Goal: Information Seeking & Learning: Learn about a topic

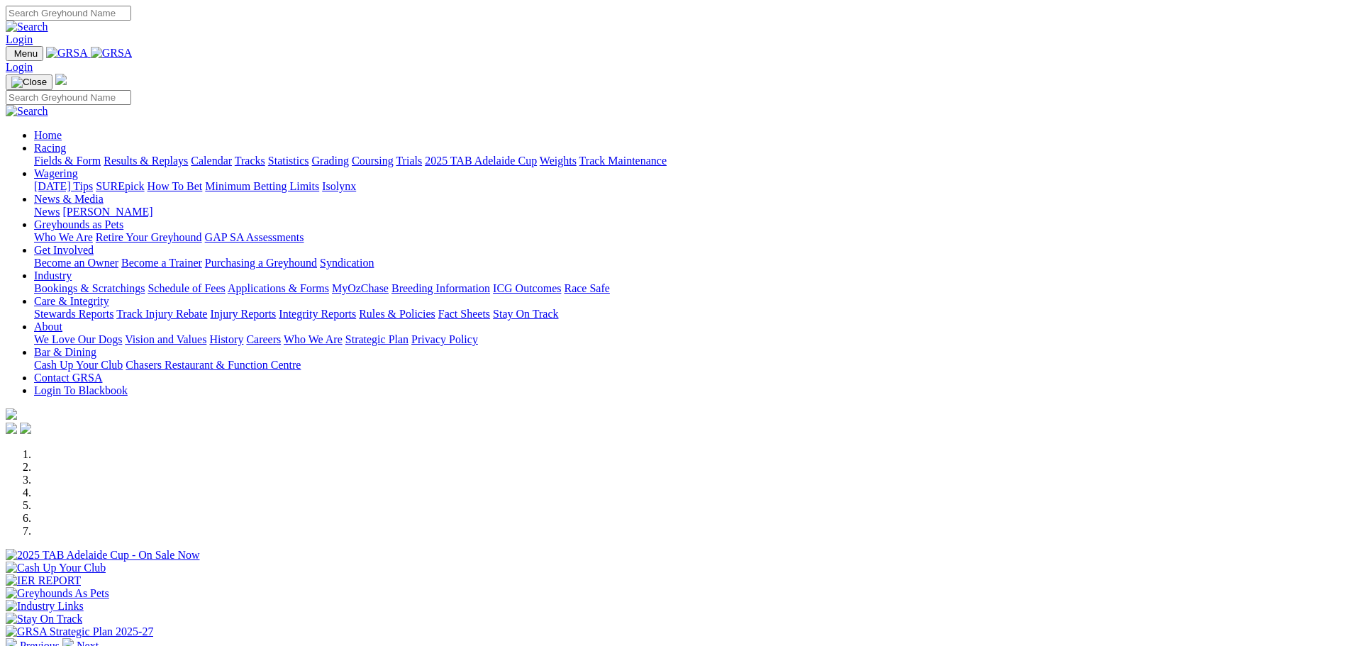
scroll to position [355, 0]
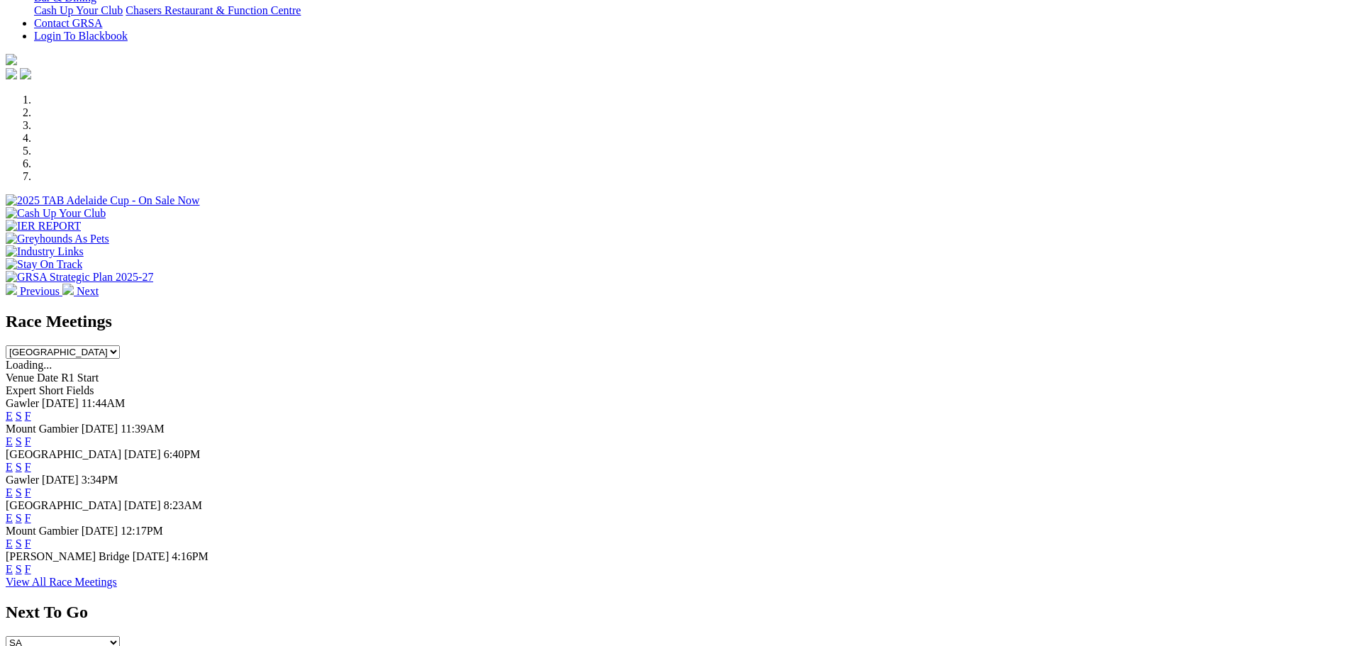
click at [31, 512] on link "F" at bounding box center [28, 518] width 6 height 12
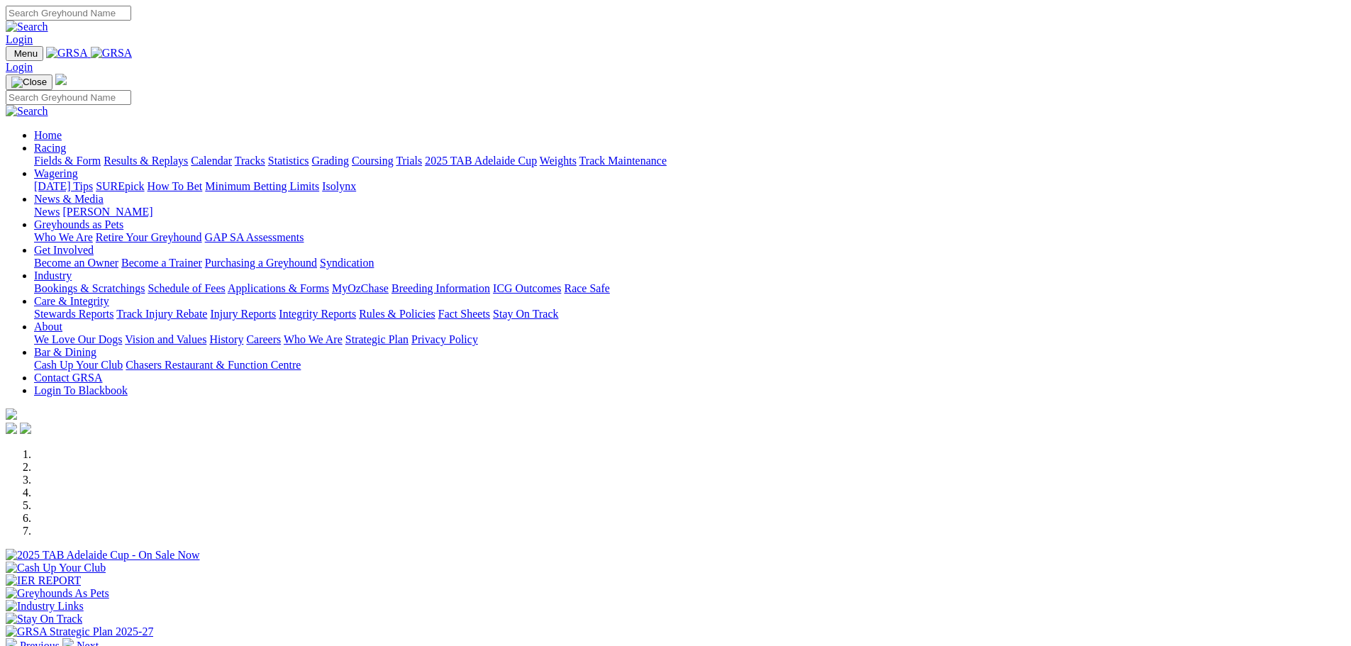
scroll to position [355, 0]
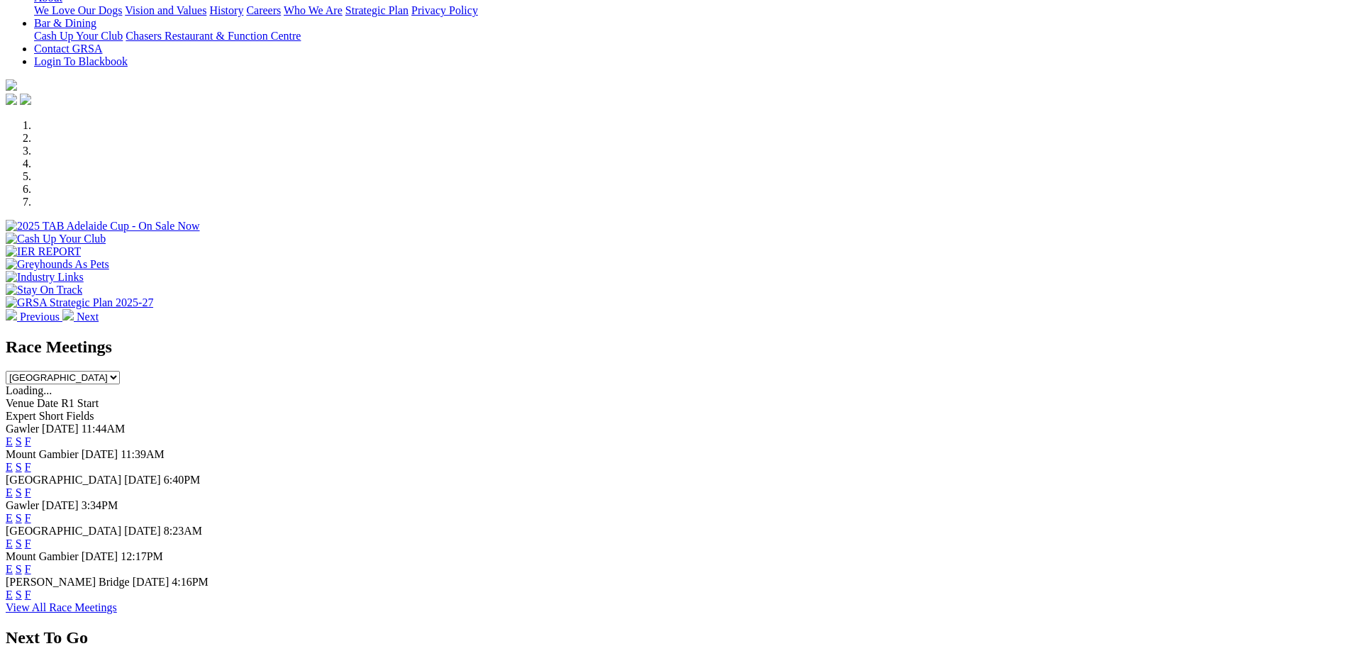
scroll to position [355, 0]
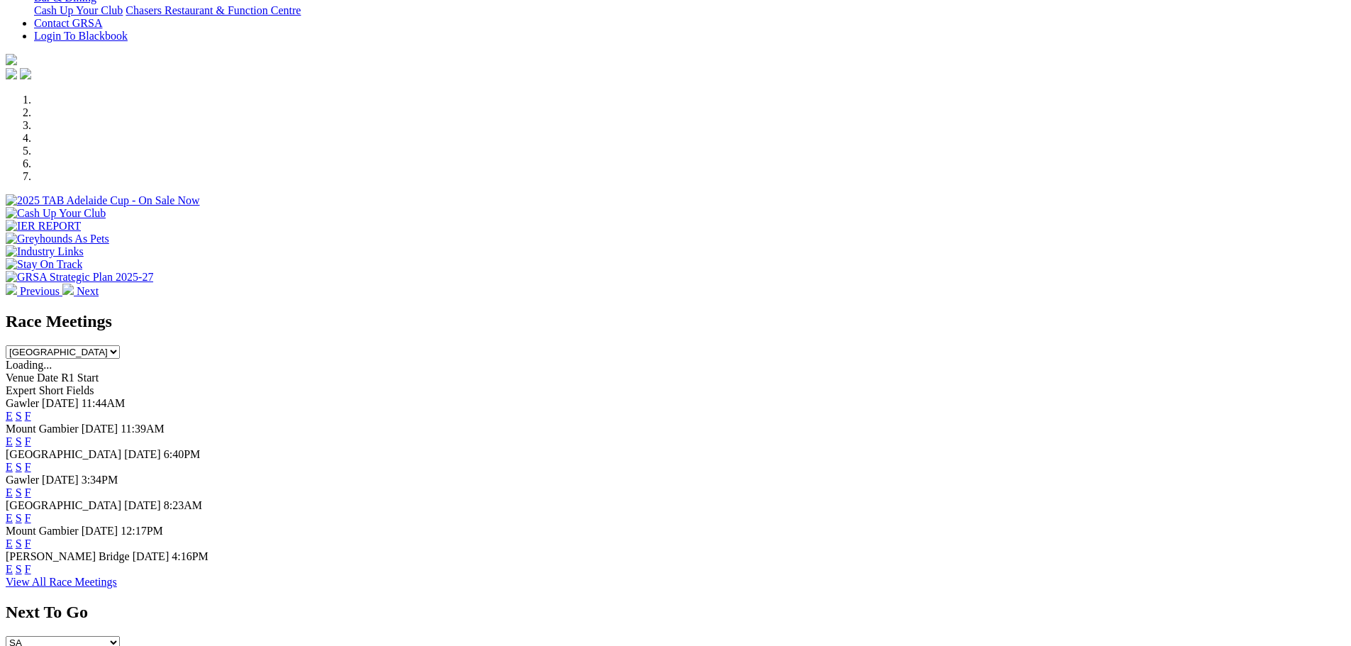
click at [13, 461] on link "E" at bounding box center [9, 467] width 7 height 12
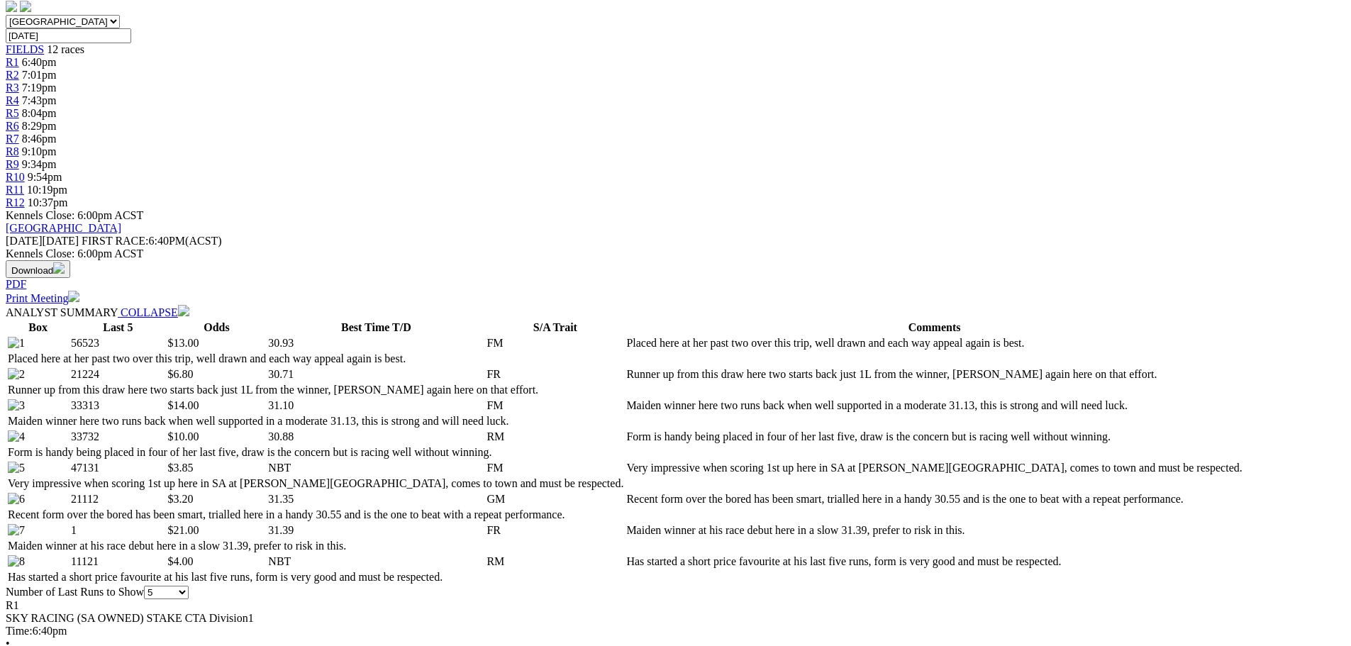
scroll to position [425, 0]
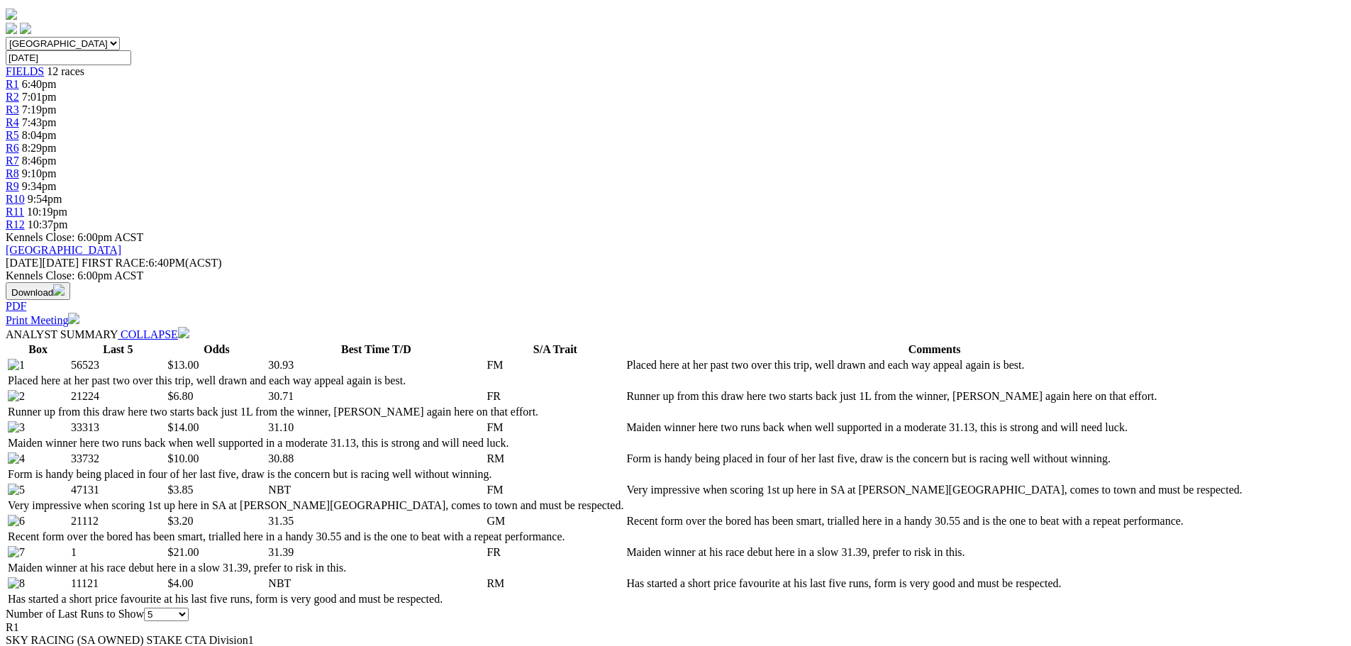
select select "10"
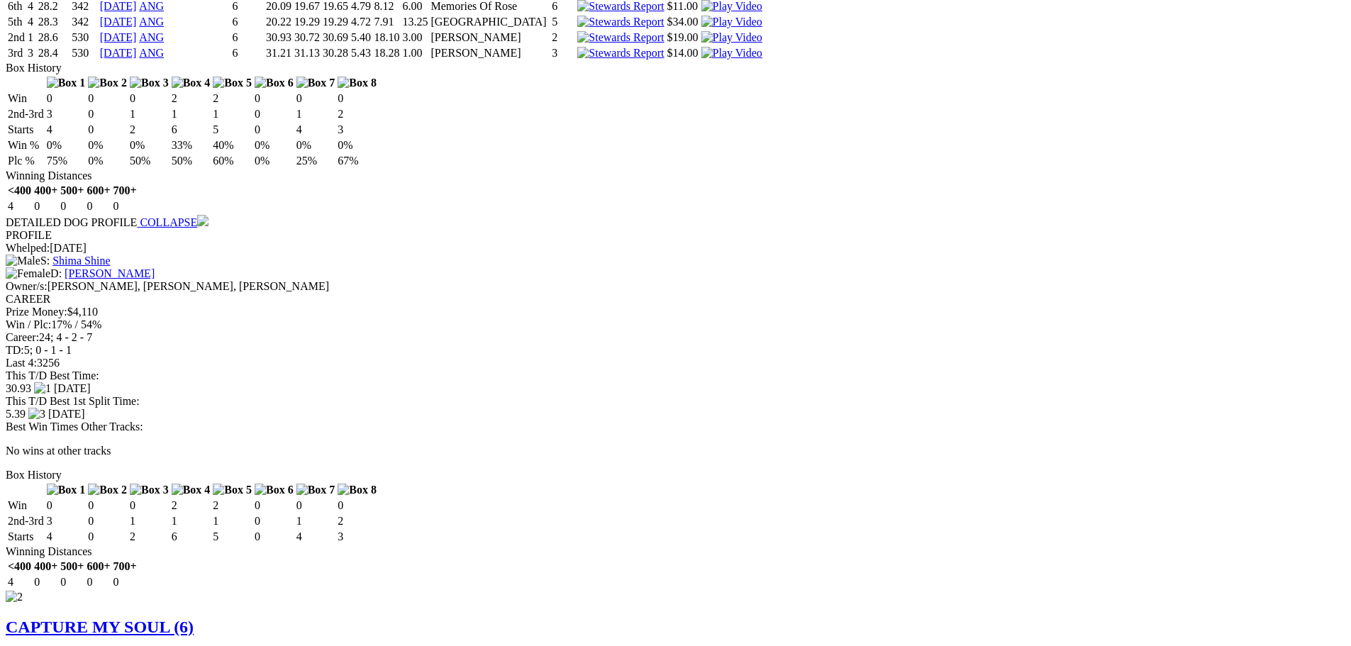
scroll to position [1631, 0]
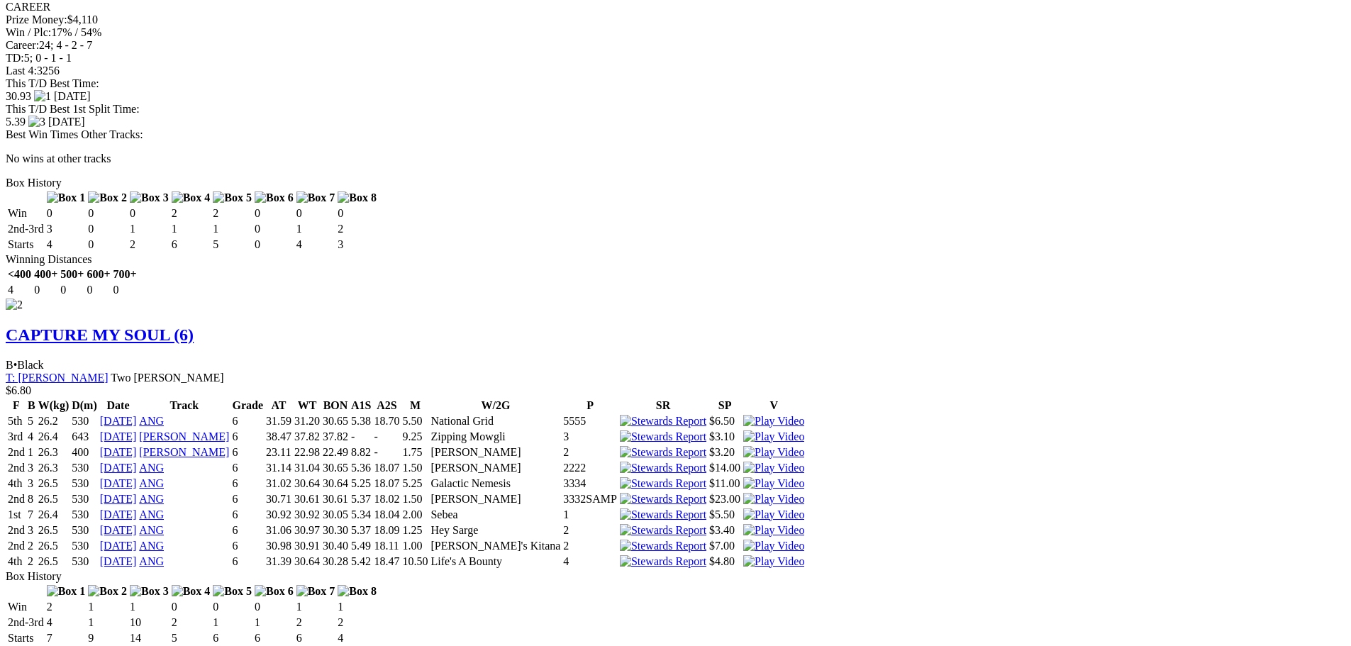
scroll to position [1946, 0]
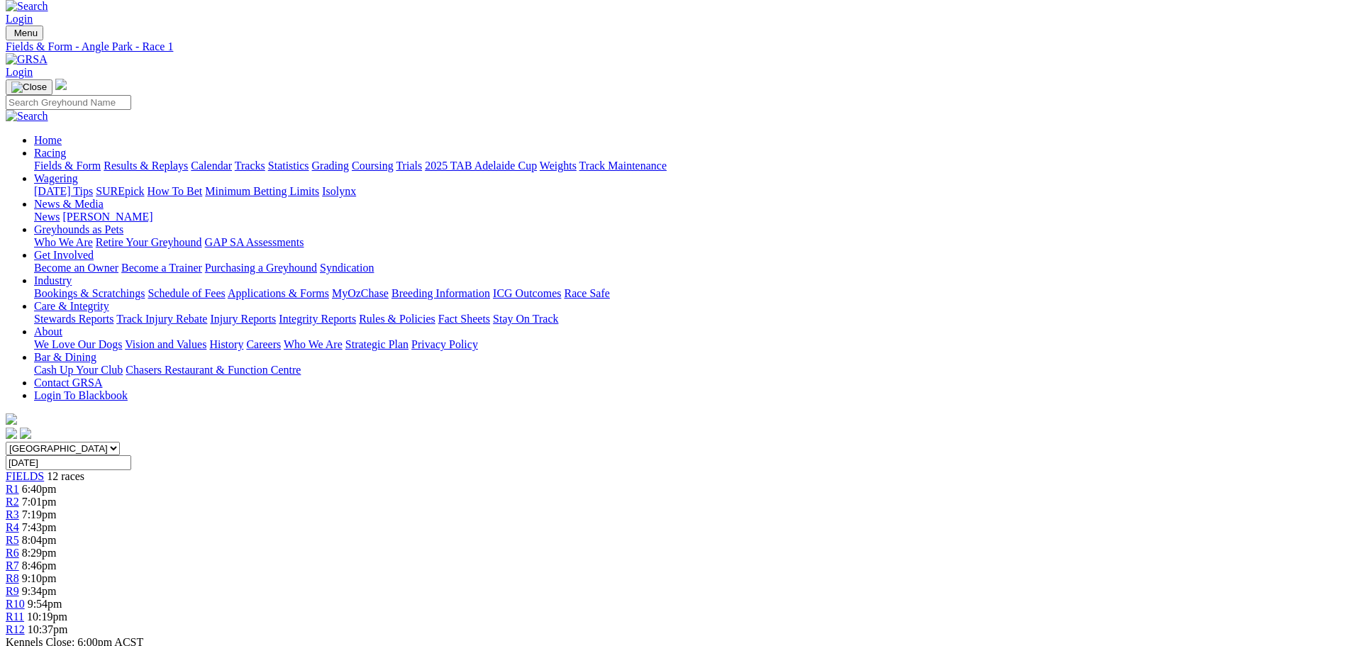
scroll to position [0, 0]
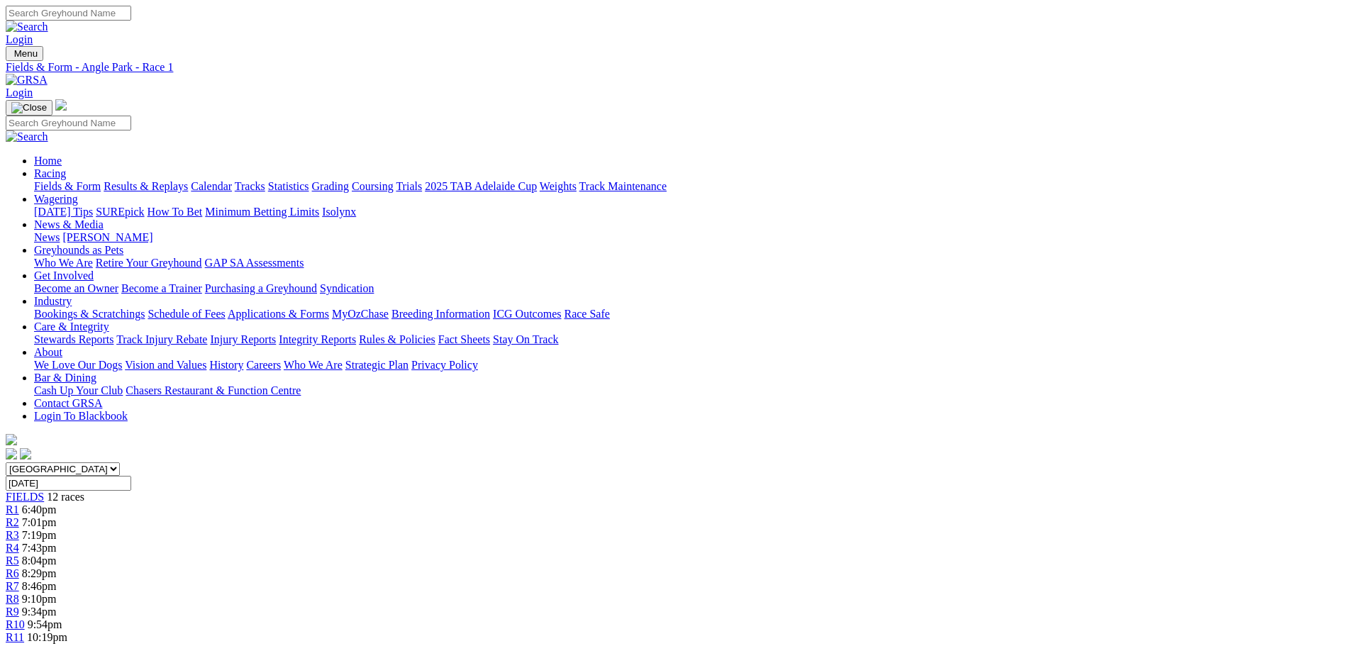
click at [19, 516] on span "R2" at bounding box center [12, 522] width 13 height 12
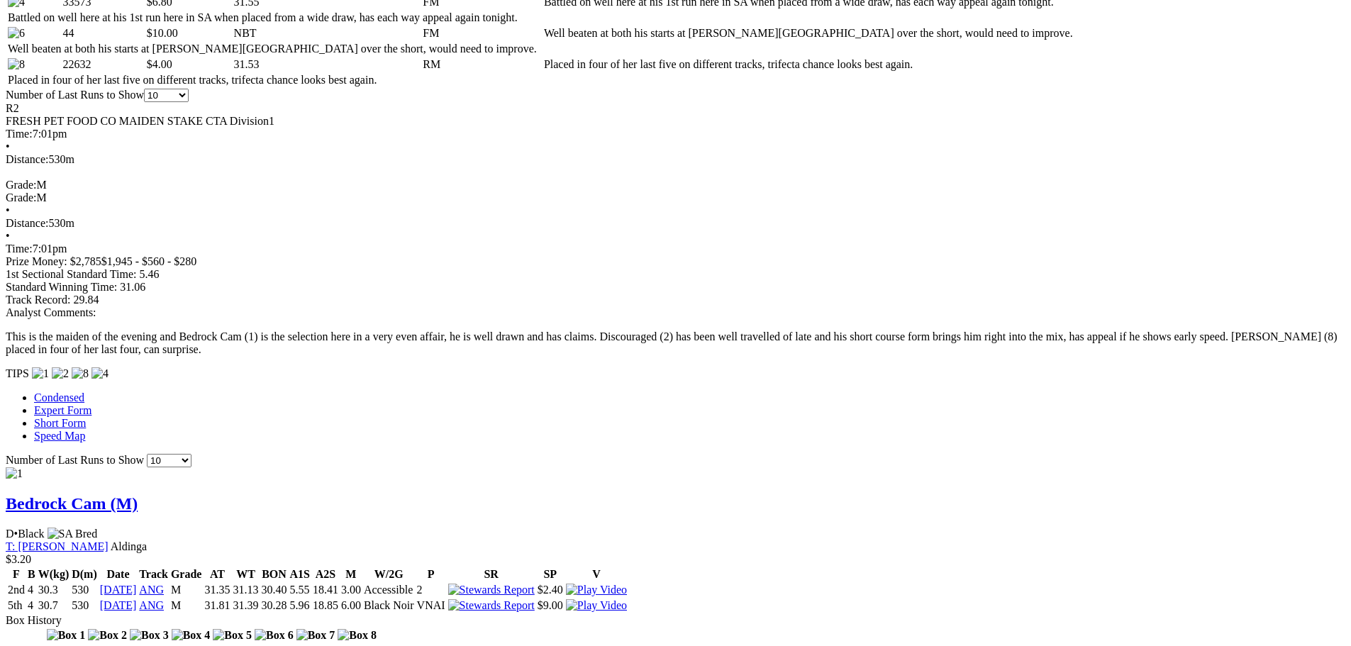
scroll to position [922, 0]
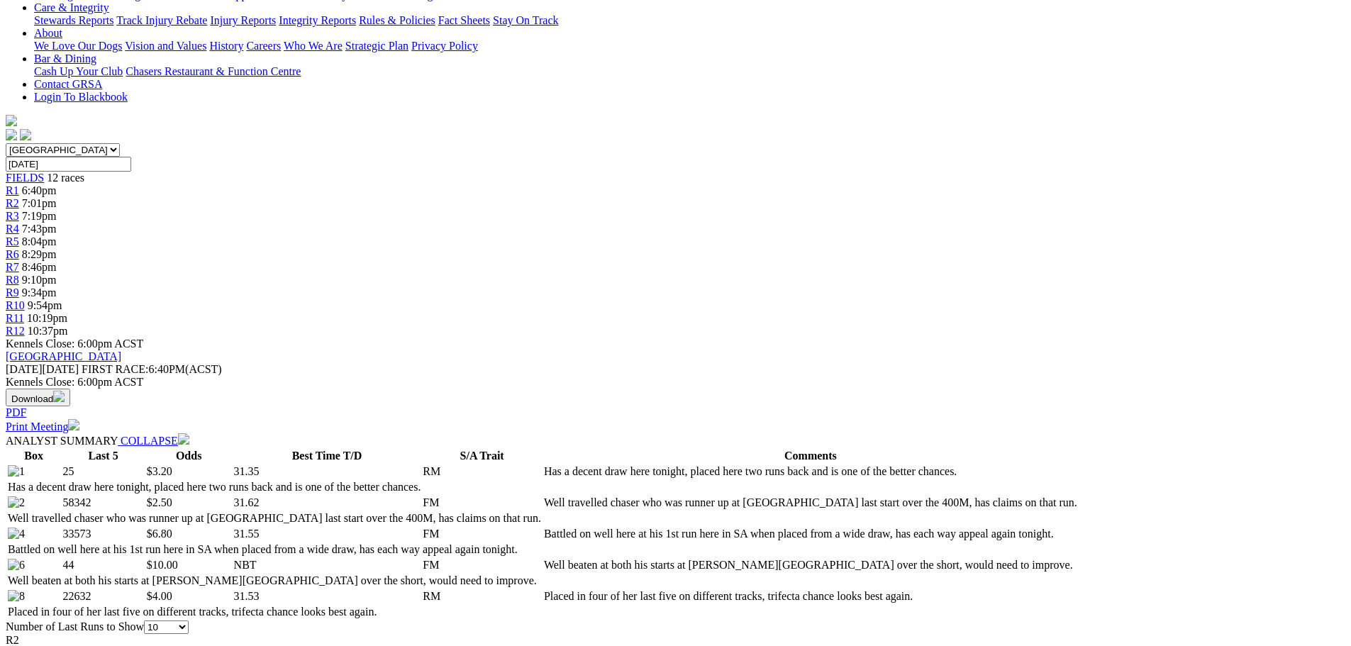
scroll to position [0, 0]
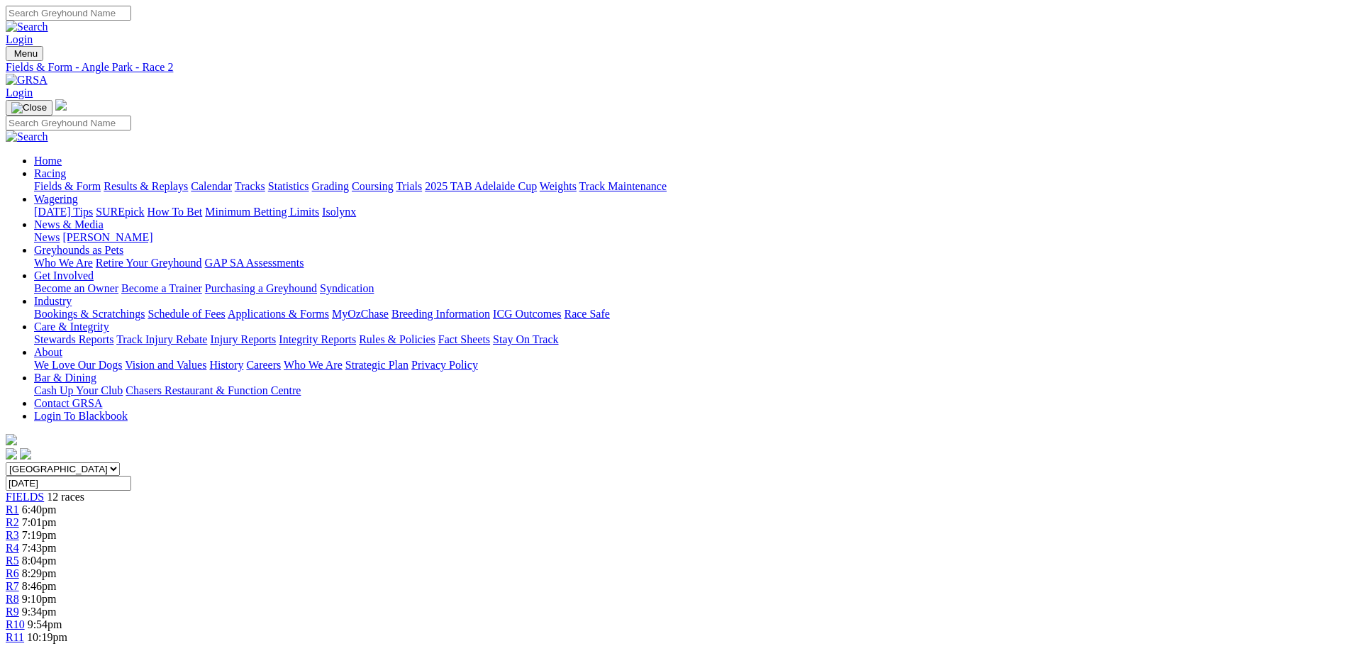
click at [57, 542] on span "7:43pm" at bounding box center [39, 548] width 35 height 12
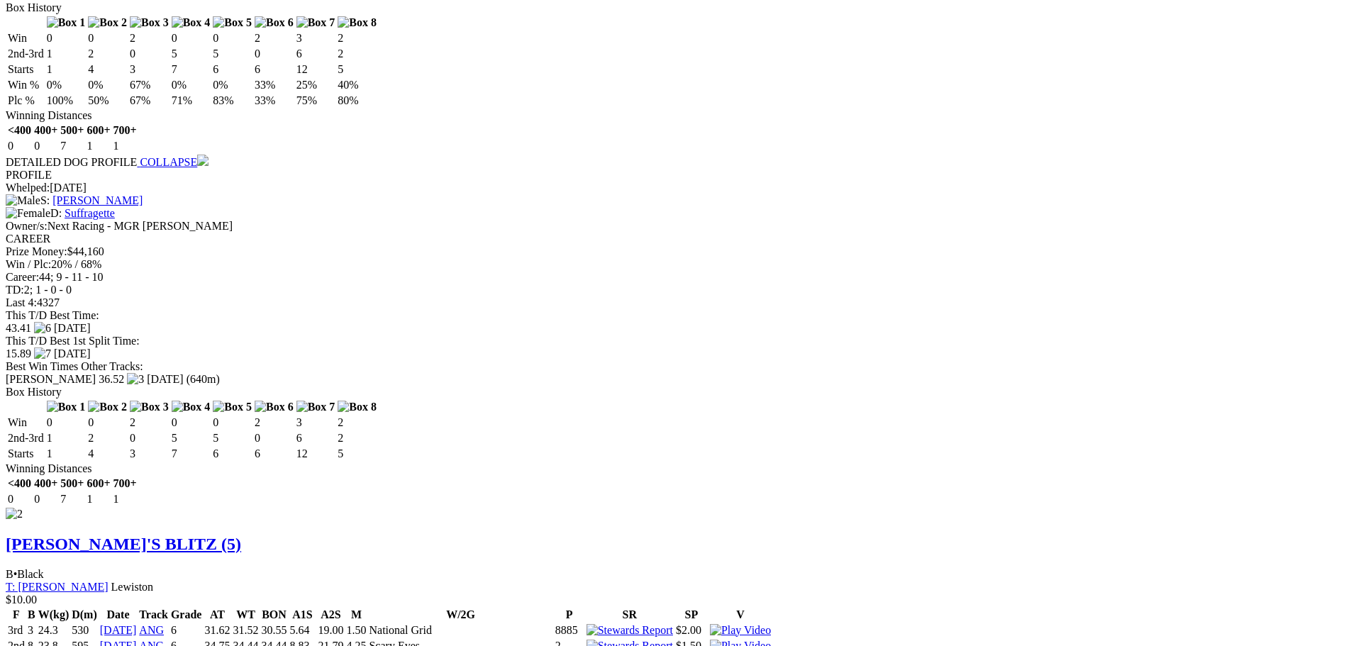
scroll to position [1773, 0]
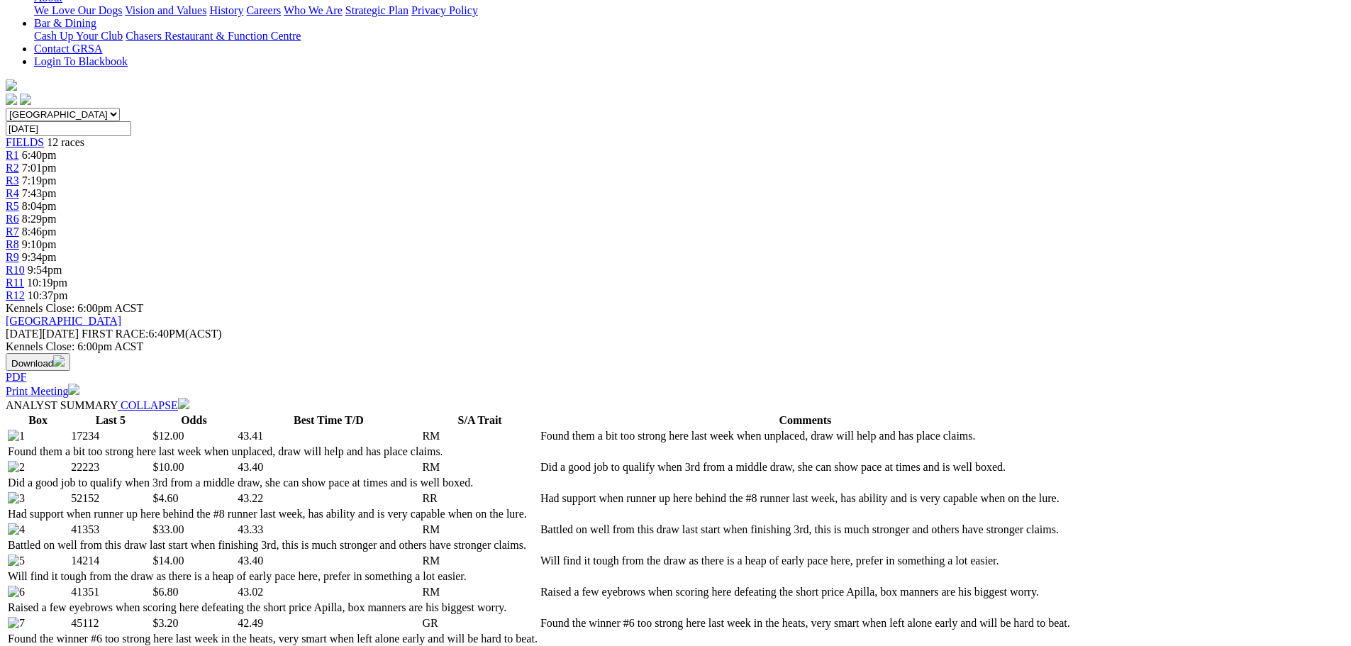
scroll to position [142, 0]
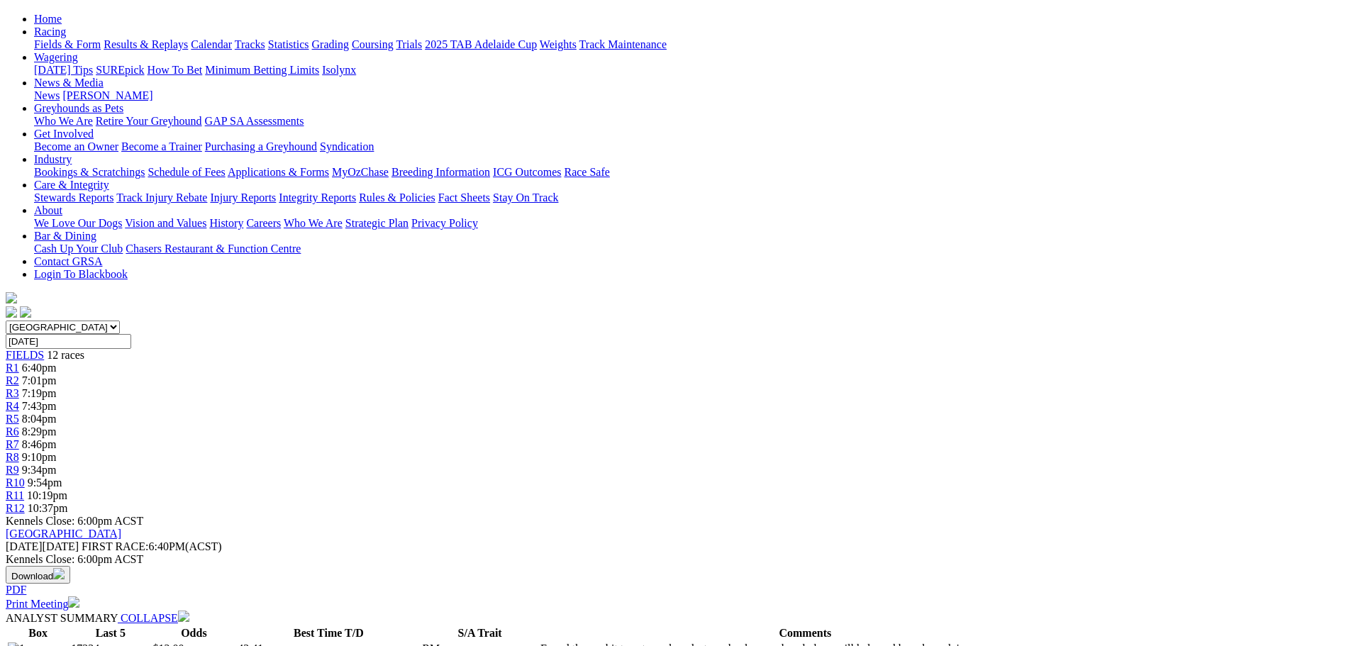
click at [612, 413] on div "R5 8:04pm" at bounding box center [675, 419] width 1339 height 13
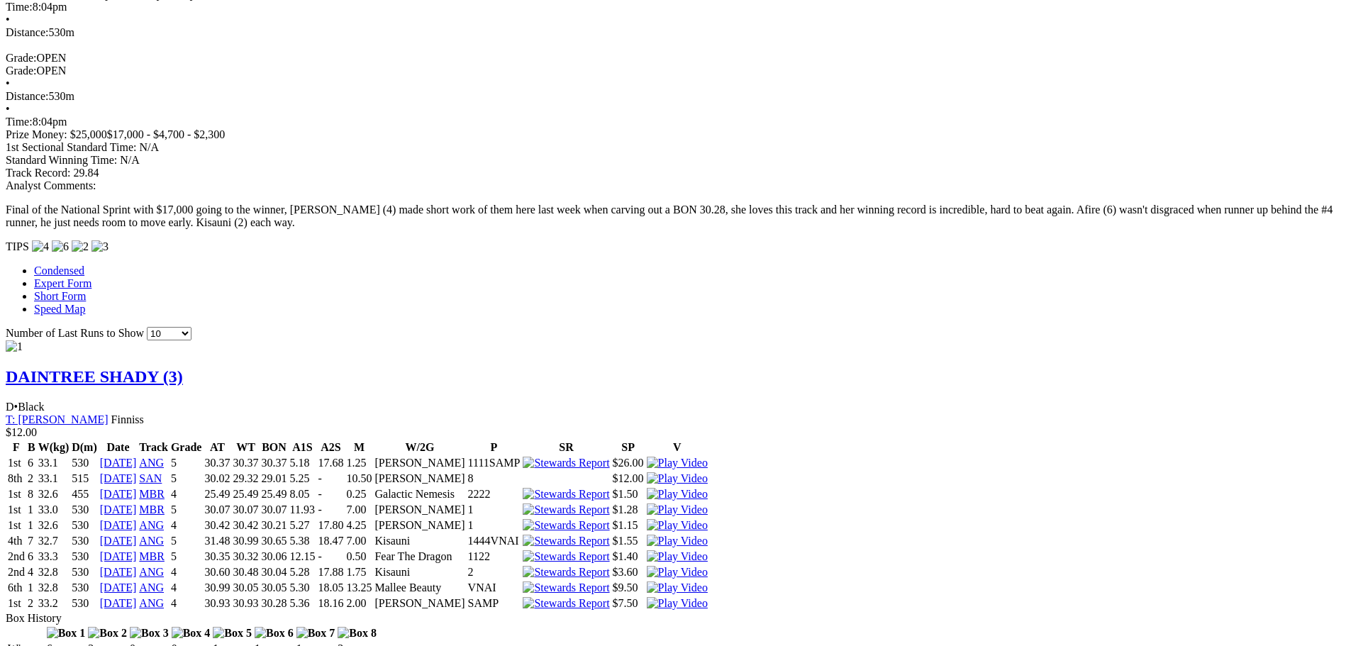
scroll to position [1134, 0]
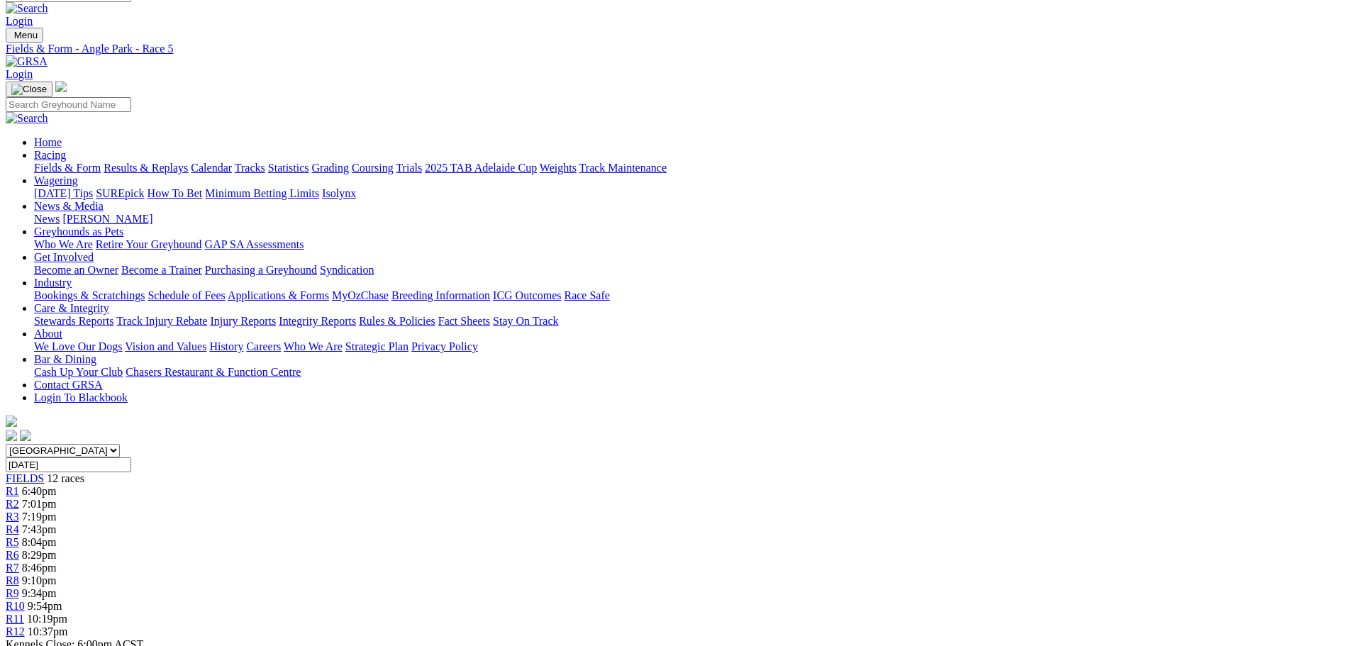
scroll to position [8, 0]
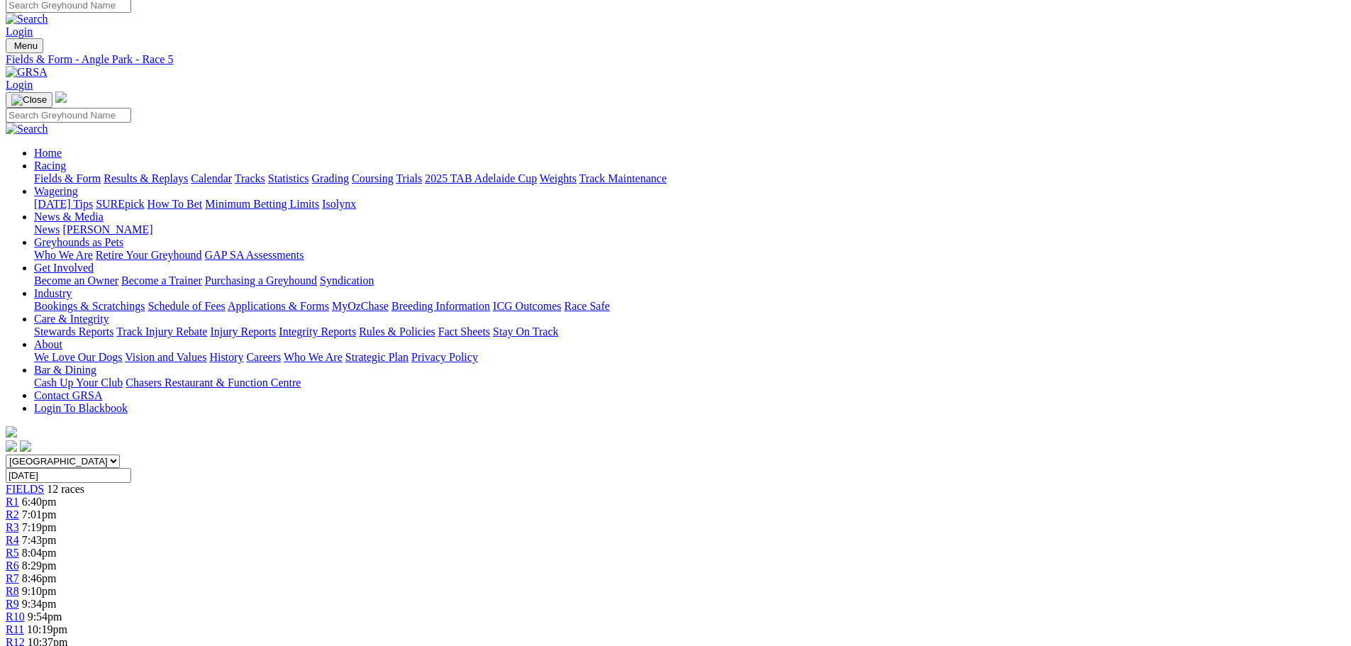
click at [57, 559] on span "8:29pm" at bounding box center [39, 565] width 35 height 12
